Goal: Transaction & Acquisition: Purchase product/service

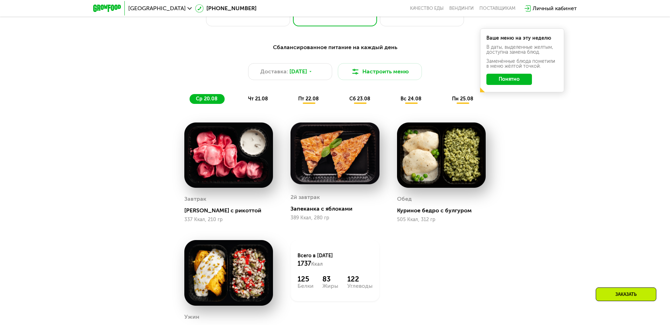
scroll to position [489, 0]
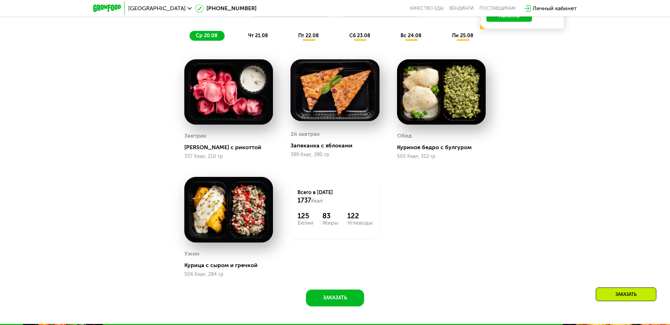
click at [206, 35] on span "ср 20.08" at bounding box center [207, 36] width 22 height 6
click at [258, 35] on span "чт 21.08" at bounding box center [258, 36] width 20 height 6
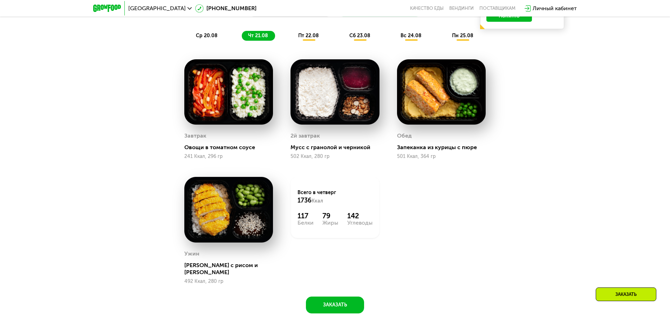
click at [309, 35] on span "пт 22.08" at bounding box center [308, 36] width 21 height 6
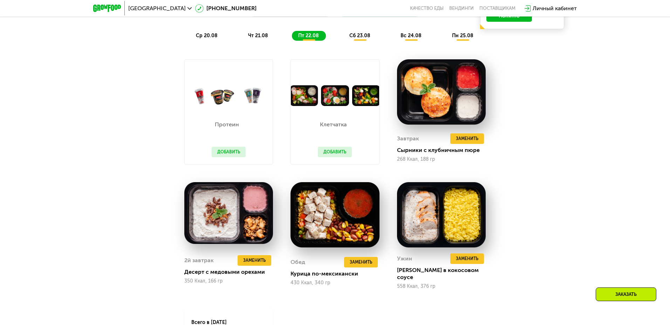
click at [360, 35] on span "сб 23.08" at bounding box center [359, 36] width 21 height 6
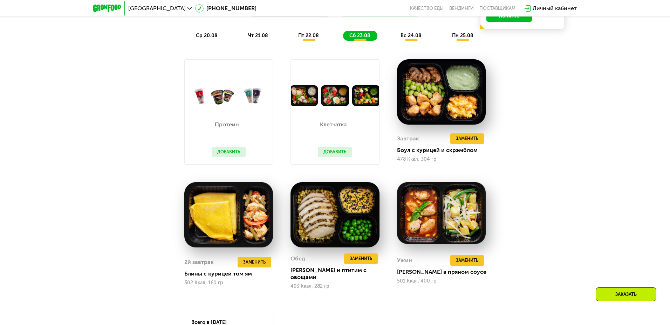
click at [412, 35] on span "вс 24.08" at bounding box center [411, 36] width 21 height 6
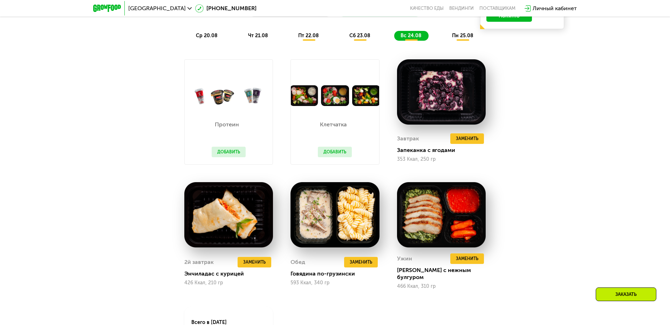
click at [463, 35] on span "пн 25.08" at bounding box center [462, 36] width 21 height 6
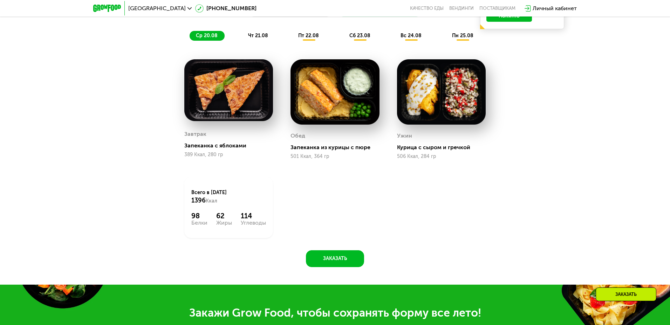
click at [206, 35] on span "ср 20.08" at bounding box center [207, 36] width 22 height 6
click at [258, 35] on span "чт 21.08" at bounding box center [258, 36] width 20 height 6
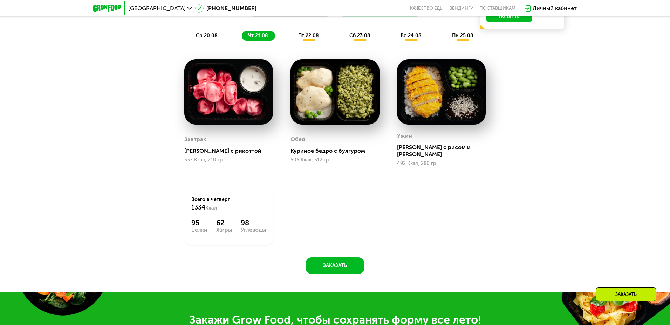
click at [309, 35] on span "пт 22.08" at bounding box center [308, 36] width 21 height 6
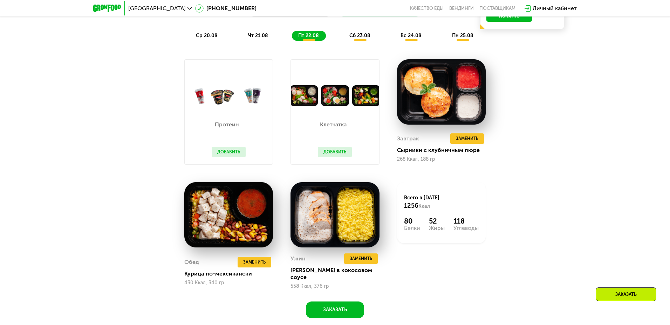
click at [360, 35] on span "сб 23.08" at bounding box center [359, 36] width 21 height 6
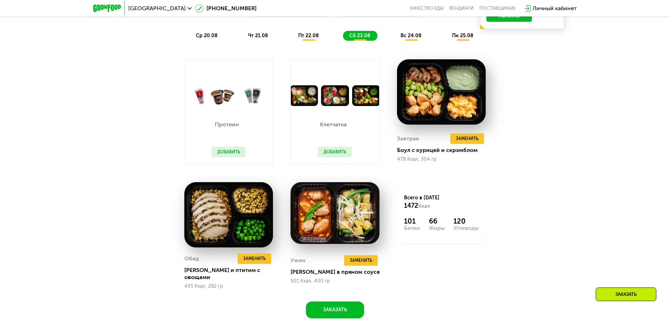
click at [412, 35] on span "вс 24.08" at bounding box center [411, 36] width 21 height 6
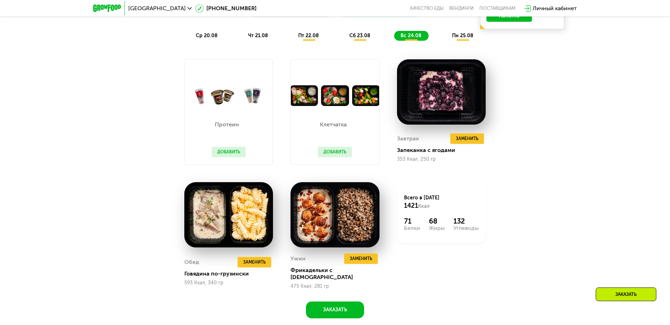
click at [463, 35] on span "пн 25.08" at bounding box center [462, 36] width 21 height 6
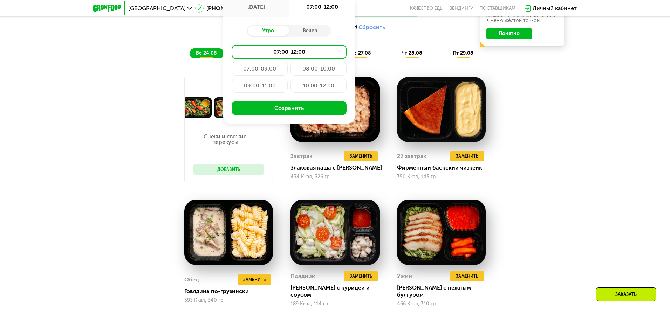
type input "**********"
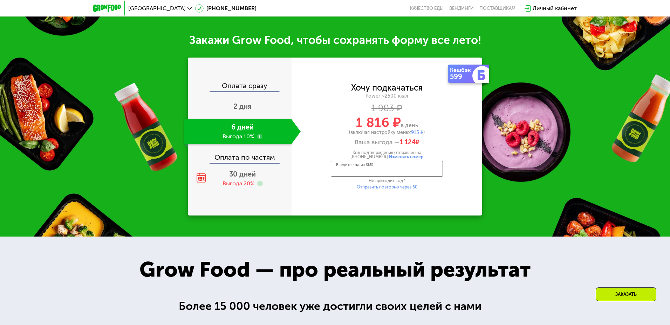
scroll to position [949, 0]
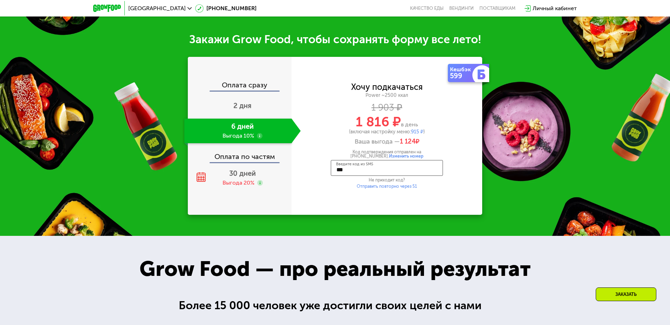
type input "****"
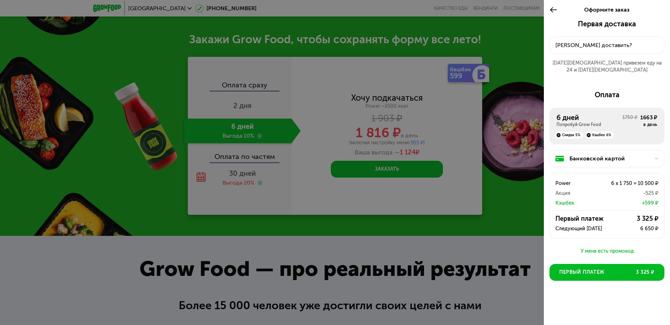
click at [607, 45] on div "[PERSON_NAME] доставить?" at bounding box center [607, 45] width 103 height 8
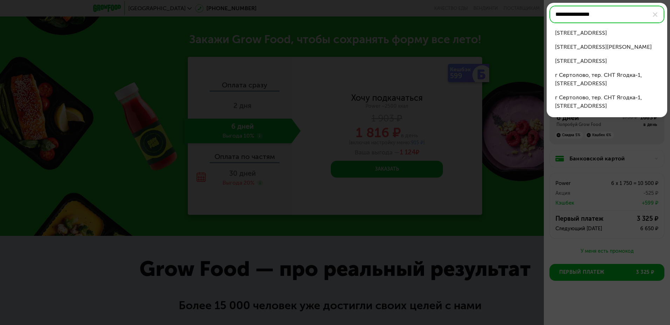
click at [607, 33] on div "[STREET_ADDRESS]" at bounding box center [607, 33] width 104 height 8
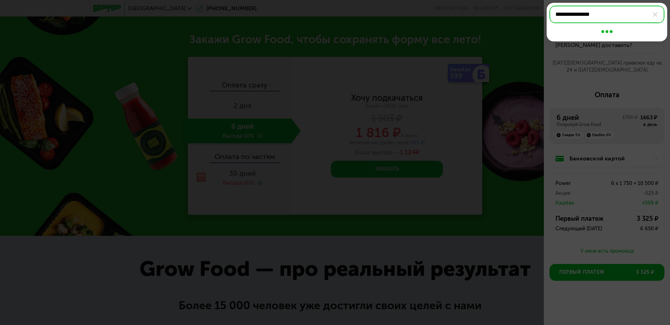
type input "**********"
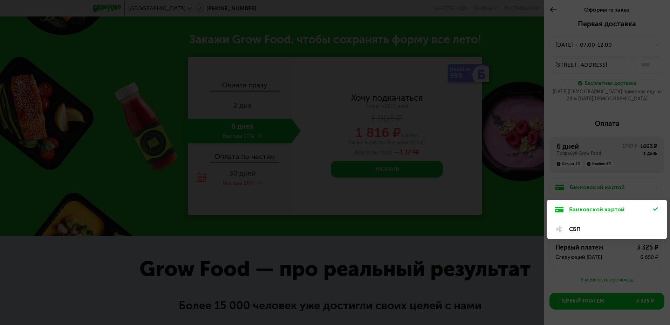
scroll to position [18, 0]
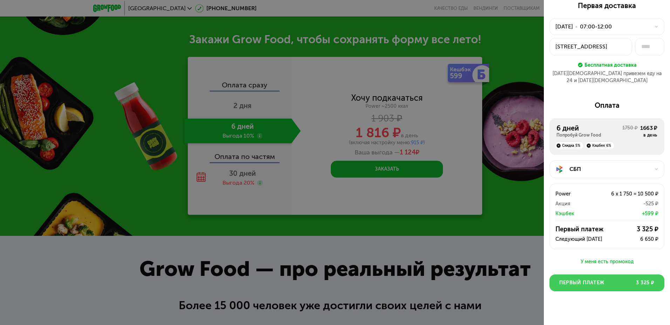
click at [607, 276] on button "Первый платеж 3 325 ₽" at bounding box center [607, 282] width 115 height 17
